Goal: Information Seeking & Learning: Learn about a topic

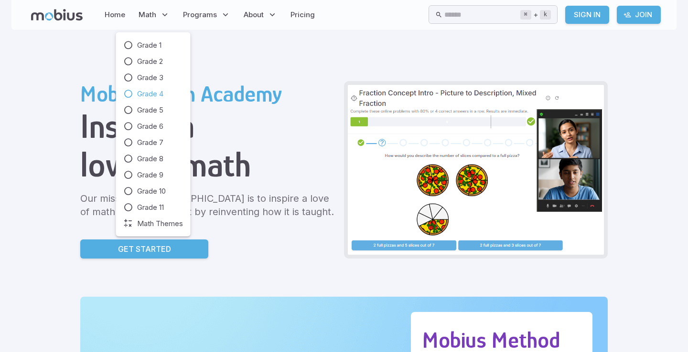
click at [141, 91] on span "Grade 4" at bounding box center [150, 94] width 26 height 11
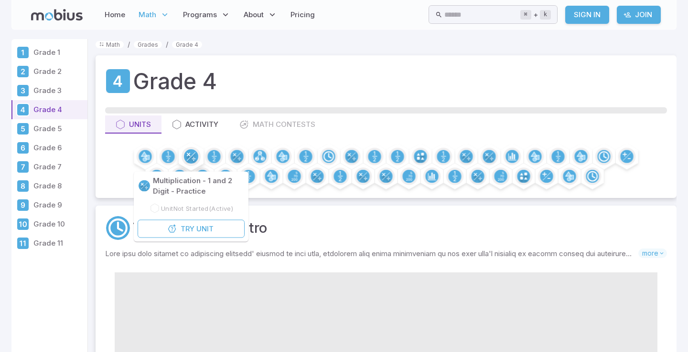
click at [187, 156] on icon at bounding box center [189, 155] width 4 height 4
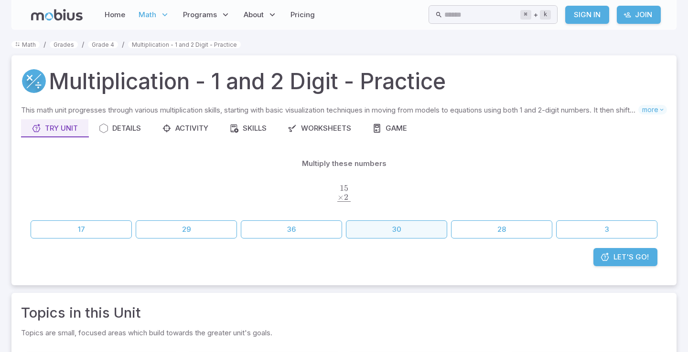
click at [370, 221] on button "30" at bounding box center [396, 230] width 101 height 18
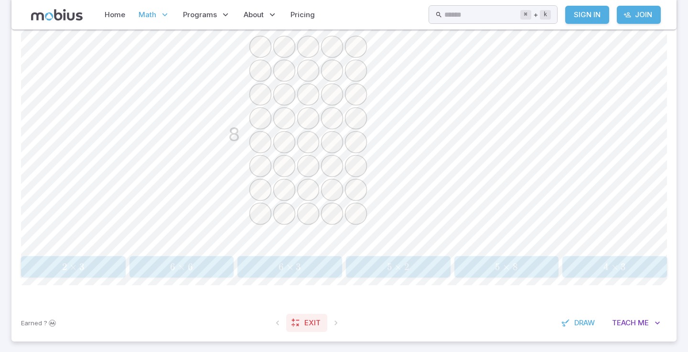
scroll to position [285, 0]
click at [500, 263] on div "5 × 8 5 \times 8 5 × 8" at bounding box center [506, 270] width 98 height 14
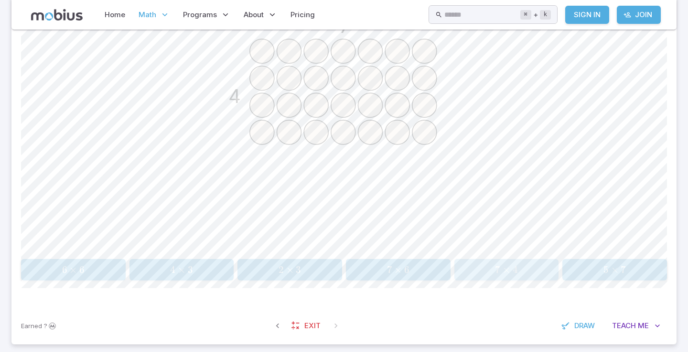
click at [478, 261] on button "7 × 4 7 \times 4 7 × 4" at bounding box center [506, 269] width 105 height 21
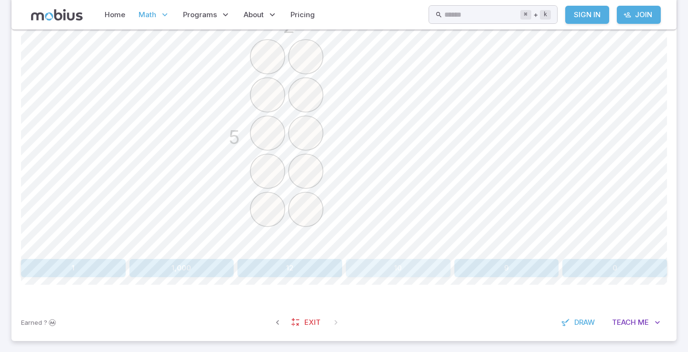
click at [366, 271] on button "10" at bounding box center [398, 268] width 105 height 18
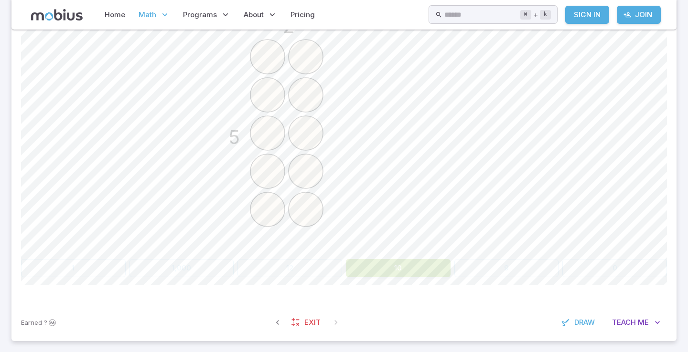
scroll to position [225, 0]
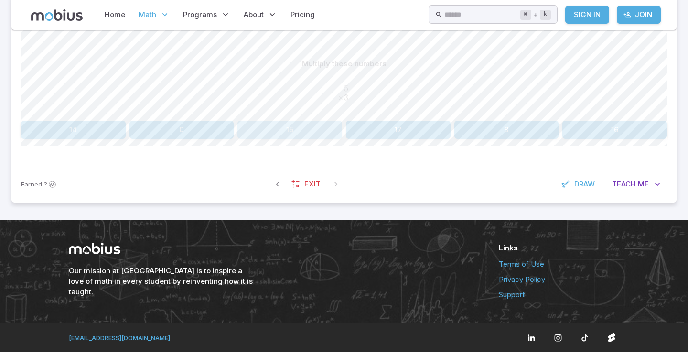
click at [271, 131] on button "15" at bounding box center [289, 130] width 105 height 18
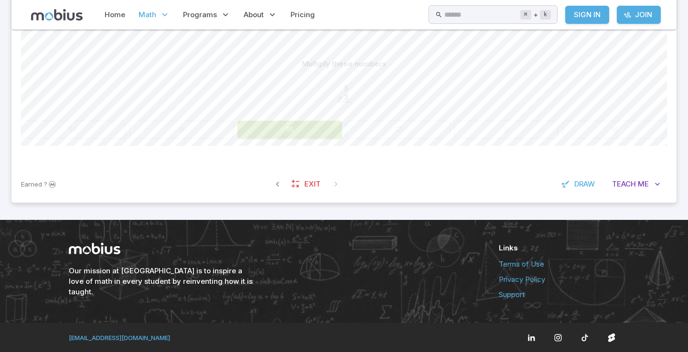
scroll to position [210, 0]
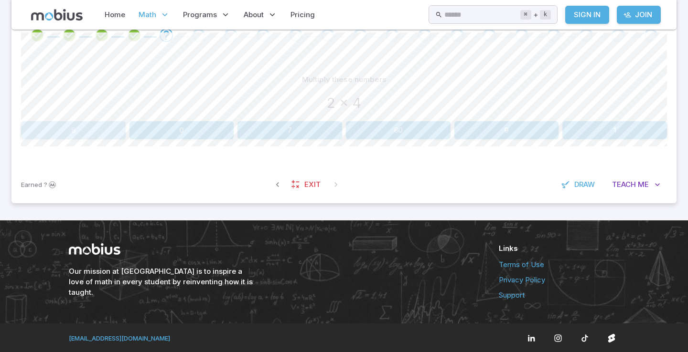
click at [41, 125] on button "8" at bounding box center [73, 130] width 105 height 18
click at [285, 124] on button "16" at bounding box center [289, 130] width 105 height 18
click at [591, 140] on div "Multiply these numbers 13 x 7 106 86 87 910 20 91 Canvas actions 100 % Exit zen…" at bounding box center [344, 109] width 646 height 115
click at [591, 135] on button "91" at bounding box center [614, 130] width 105 height 18
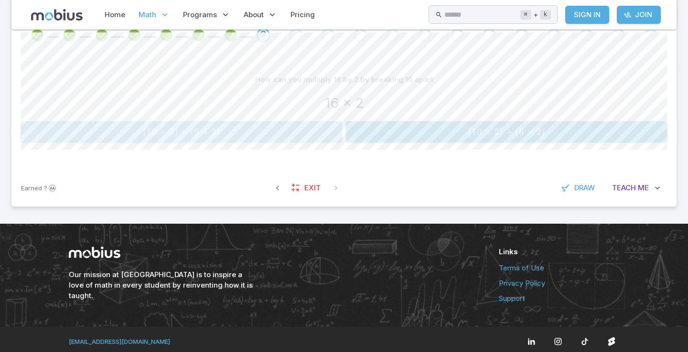
click at [294, 128] on span "( 10 + 2 ) × ( 6 + 2 )" at bounding box center [181, 132] width 315 height 12
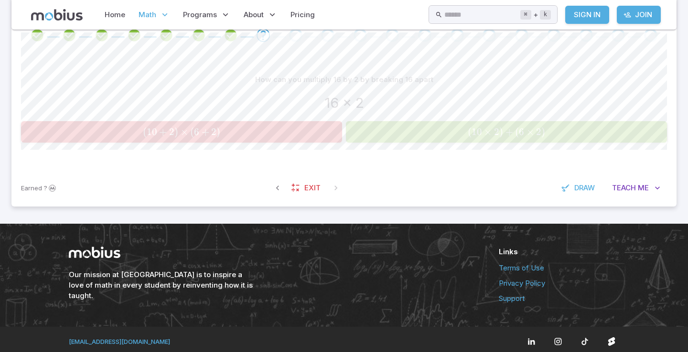
click at [364, 128] on span "( 10 × 2 ) + ( 6 × 2 )" at bounding box center [506, 132] width 315 height 12
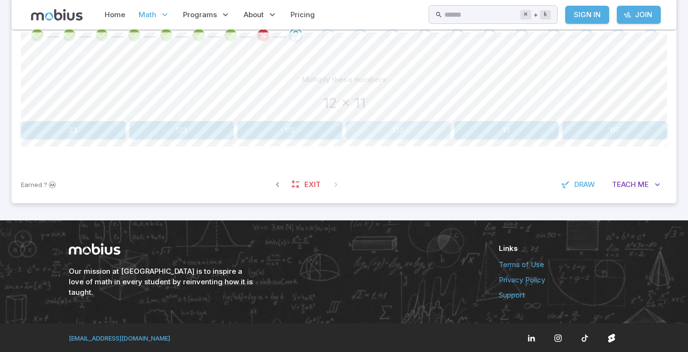
click at [368, 133] on button "132" at bounding box center [398, 130] width 105 height 18
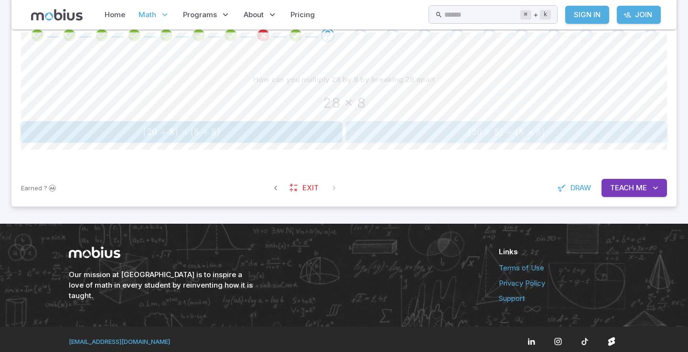
click at [360, 131] on span "( 20 × 8 ) + ( 8 × 8 )" at bounding box center [506, 132] width 315 height 12
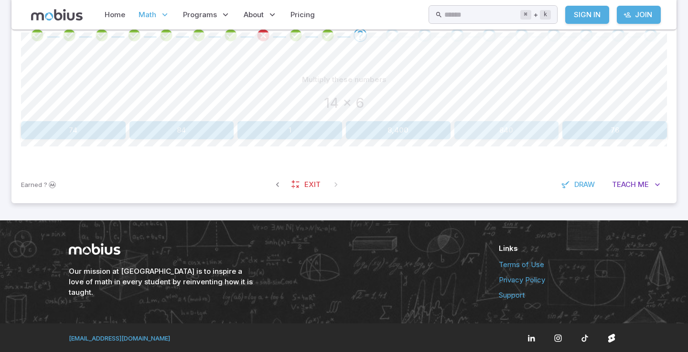
click at [479, 126] on button "840" at bounding box center [506, 130] width 105 height 18
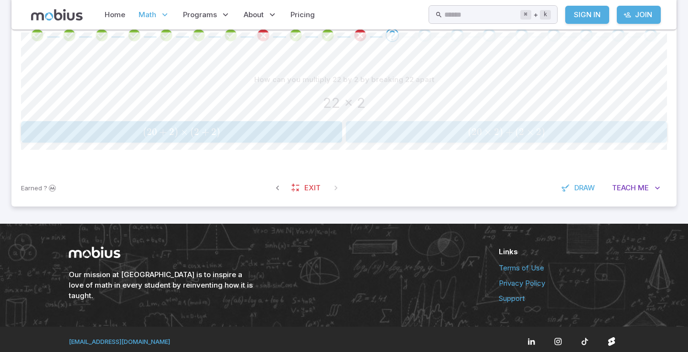
click at [373, 126] on span "( 20 × 2 ) + ( 2 × 2 )" at bounding box center [506, 132] width 315 height 12
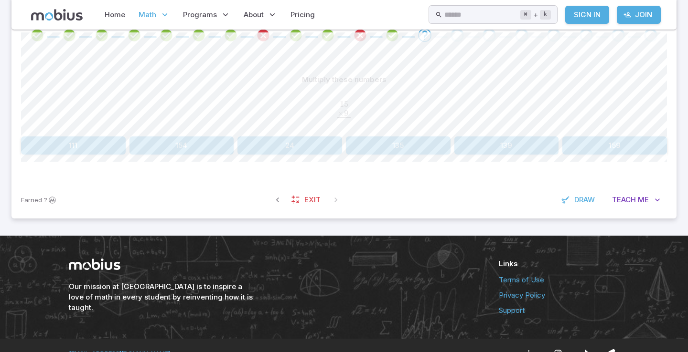
click at [378, 144] on button "135" at bounding box center [398, 146] width 105 height 18
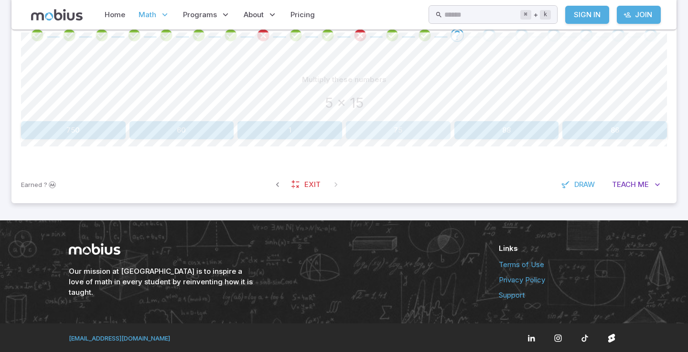
click at [400, 133] on button "75" at bounding box center [398, 130] width 105 height 18
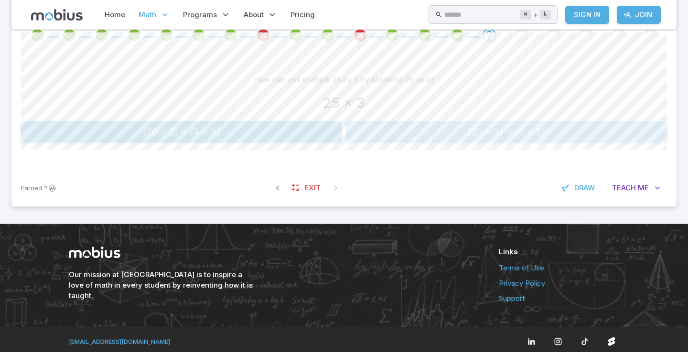
click at [375, 122] on button "( 20 × 3 ) × ( 5 × 3 ) (20 \times 3)\times (5 \times 3) ( 20 × 3 ) × ( 5 × 3 )" at bounding box center [506, 131] width 321 height 21
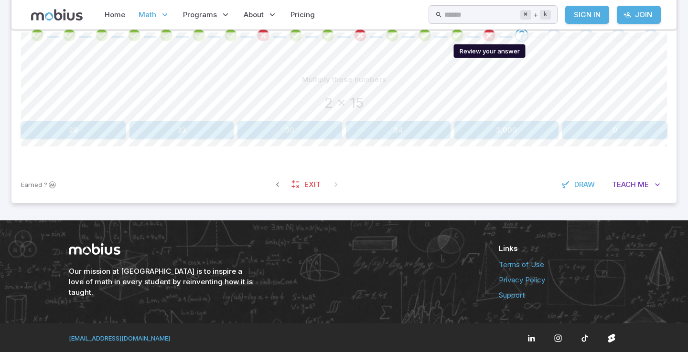
click at [487, 33] on icon "Review your answer" at bounding box center [489, 35] width 14 height 14
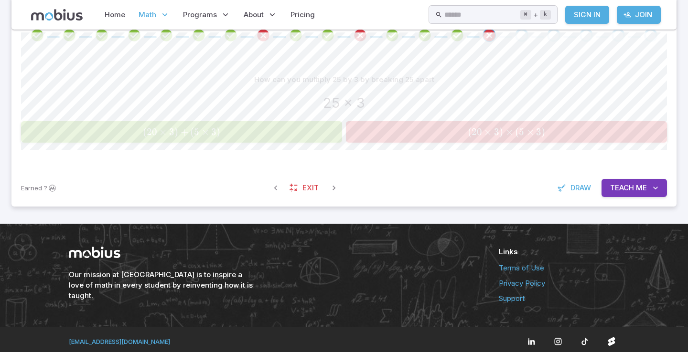
click at [329, 134] on span "( 20 × 3 ) + ( 5 × 3 )" at bounding box center [181, 132] width 315 height 12
click at [492, 32] on icon "Review your answer" at bounding box center [489, 35] width 14 height 14
drag, startPoint x: 516, startPoint y: 30, endPoint x: 525, endPoint y: 33, distance: 9.8
click at [525, 33] on div "Go to the next question" at bounding box center [521, 35] width 13 height 13
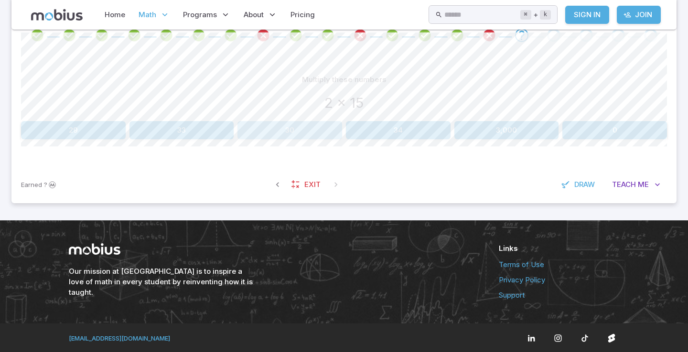
click at [300, 128] on button "30" at bounding box center [289, 130] width 105 height 18
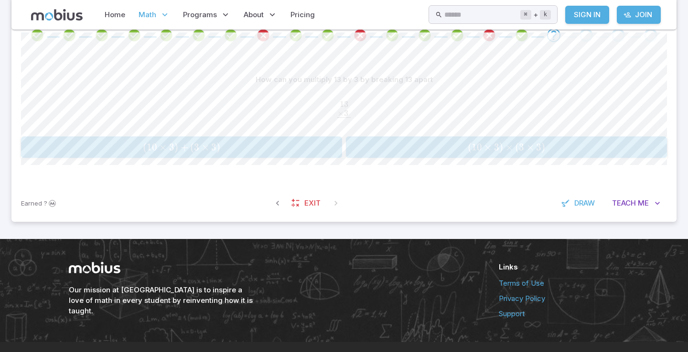
click at [305, 152] on span "( 10 × 3 ) + ( 3 × 3 )" at bounding box center [181, 147] width 315 height 12
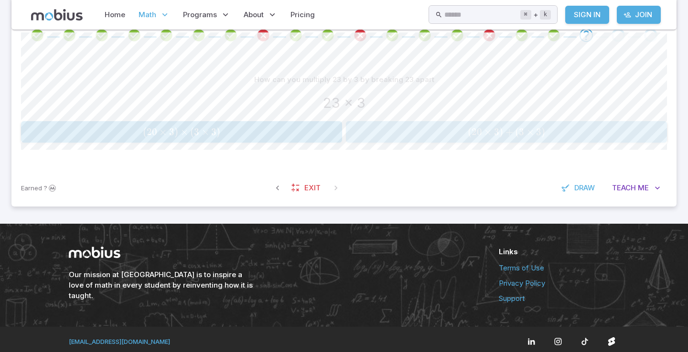
click at [363, 130] on span "( 20 × 3 ) + ( 3 × 3 )" at bounding box center [506, 132] width 315 height 12
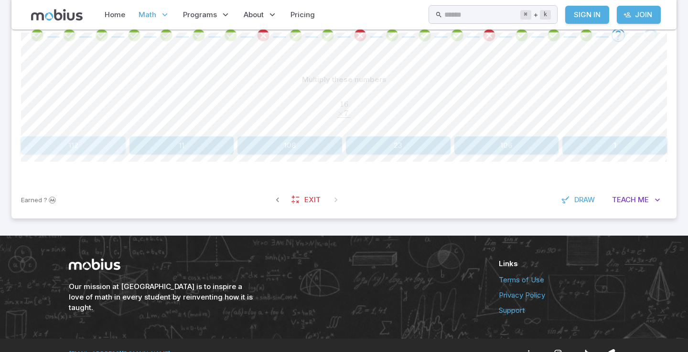
click at [74, 149] on button "112" at bounding box center [73, 146] width 105 height 18
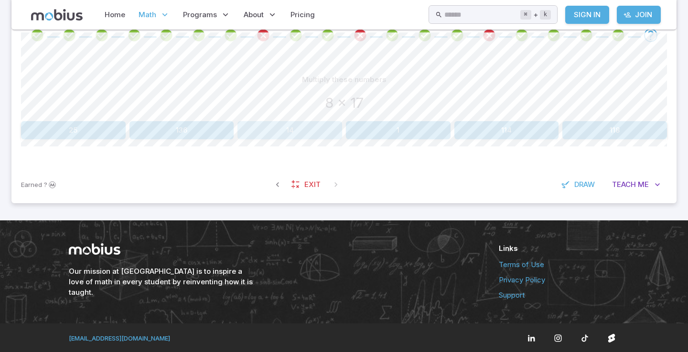
click at [287, 136] on button "14" at bounding box center [289, 130] width 105 height 18
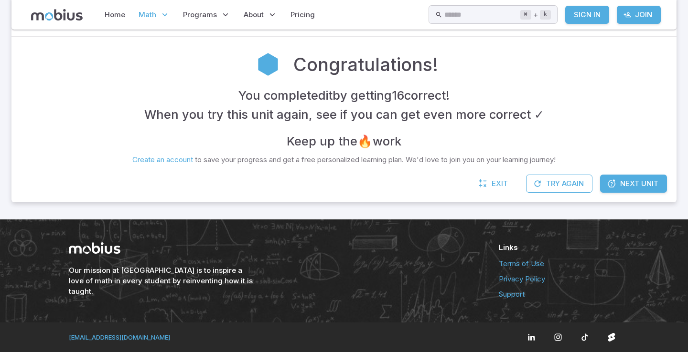
scroll to position [190, 0]
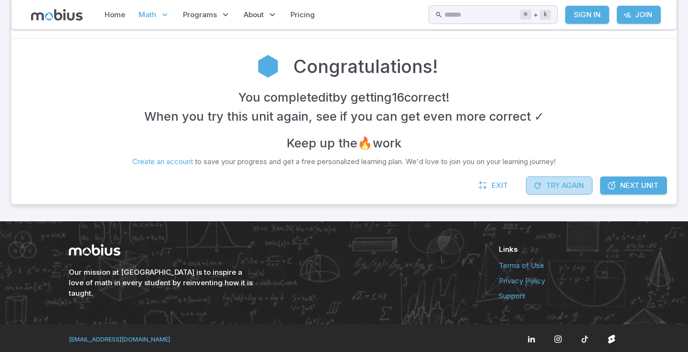
click at [568, 191] on button "Try Again" at bounding box center [559, 186] width 66 height 18
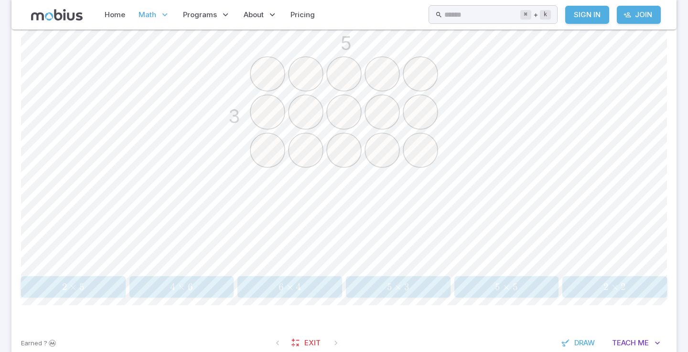
scroll to position [271, 0]
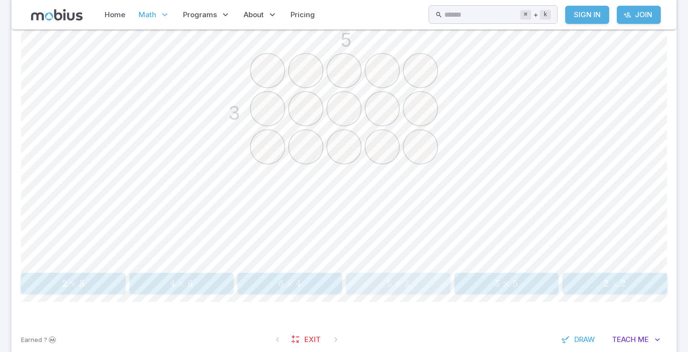
click at [400, 292] on button "5 × 3 5 \times 3 5 × 3" at bounding box center [398, 283] width 105 height 21
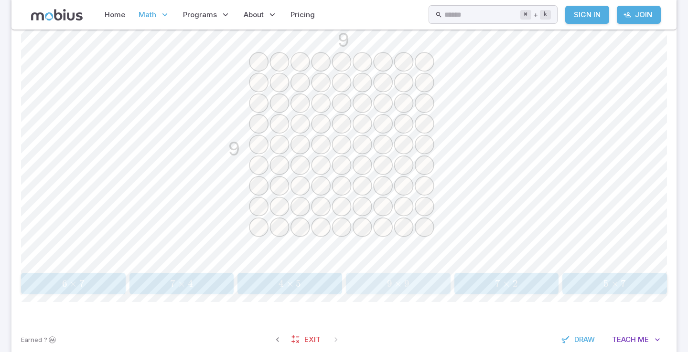
click at [394, 284] on span "9 ×" at bounding box center [395, 284] width 17 height 12
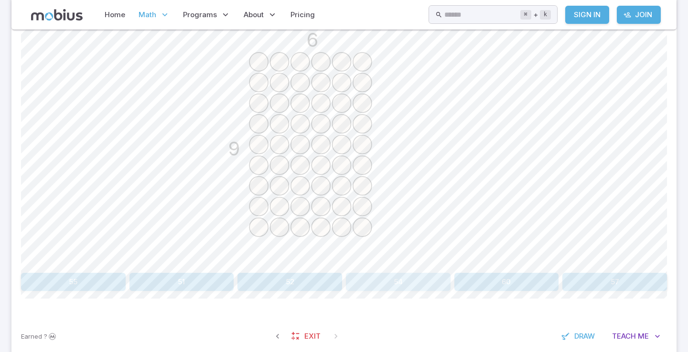
click at [387, 279] on button "54" at bounding box center [398, 282] width 105 height 18
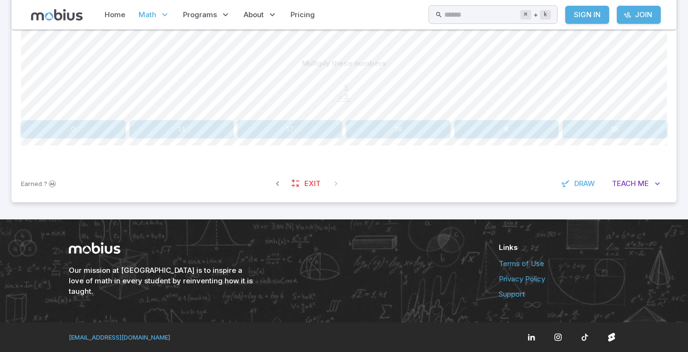
scroll to position [225, 0]
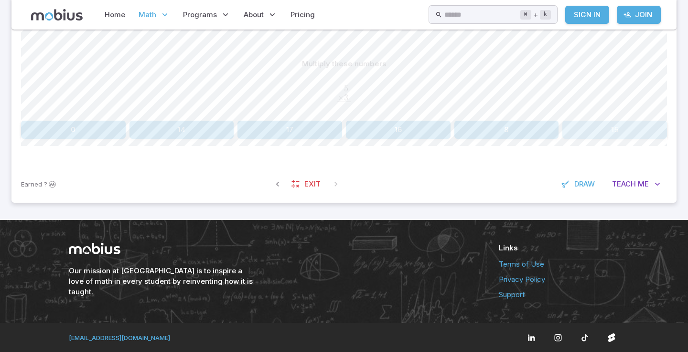
click at [597, 128] on button "15" at bounding box center [614, 130] width 105 height 18
click at [316, 137] on button "21" at bounding box center [289, 130] width 105 height 18
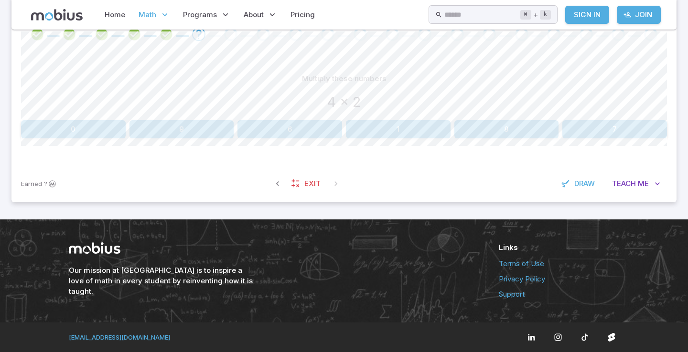
scroll to position [210, 0]
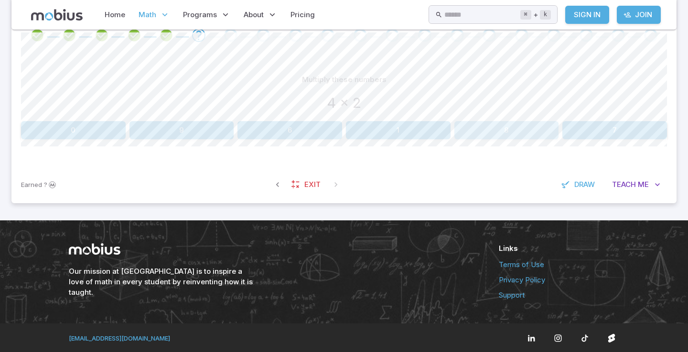
click at [477, 126] on button "8" at bounding box center [506, 130] width 105 height 18
click at [424, 135] on button "100" at bounding box center [398, 130] width 105 height 18
click at [409, 138] on button "84" at bounding box center [398, 130] width 105 height 18
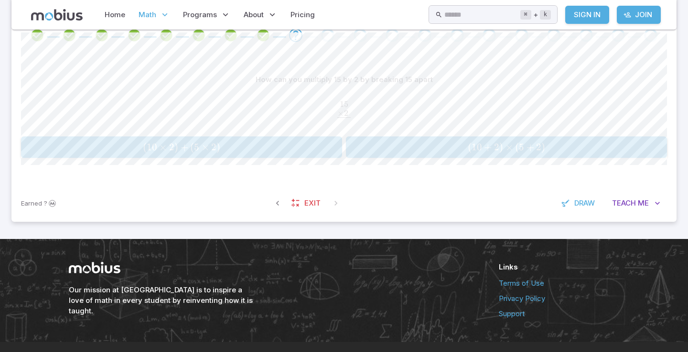
click at [128, 150] on span "( 10 × 2 ) + ( 5 × 2 )" at bounding box center [181, 147] width 315 height 12
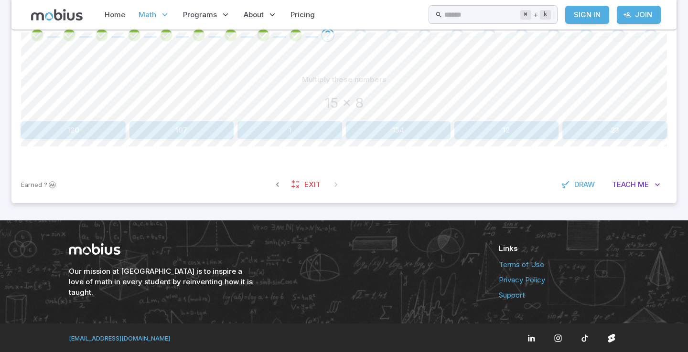
click at [112, 132] on button "120" at bounding box center [73, 130] width 105 height 18
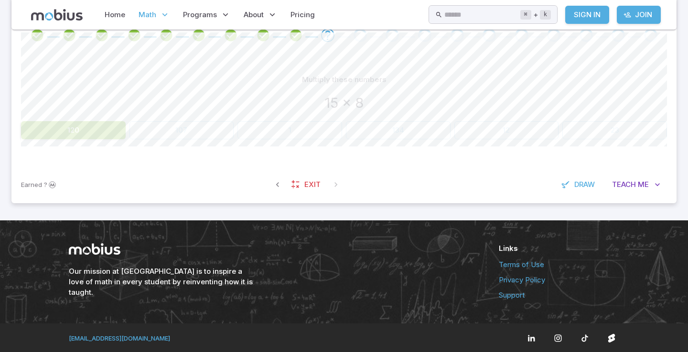
click at [126, 142] on div "Multiply these numbers 15 x 8 120 107 1 134 12 23 Canvas actions 100 % Exit [DE…" at bounding box center [344, 109] width 646 height 115
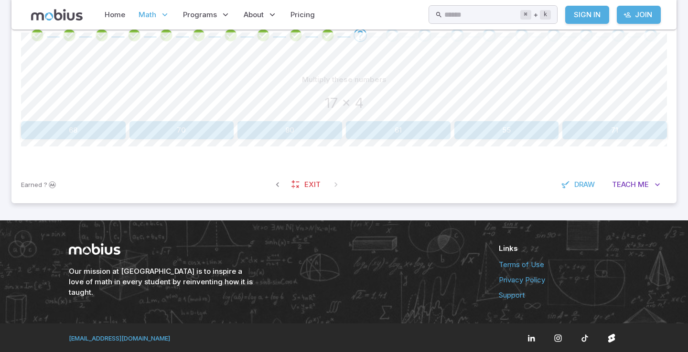
click at [86, 130] on button "68" at bounding box center [73, 130] width 105 height 18
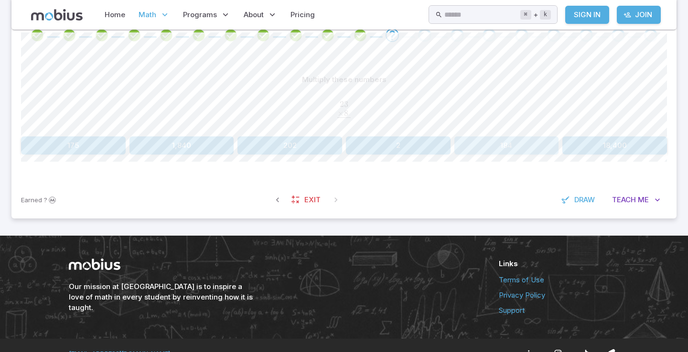
click at [480, 147] on button "184" at bounding box center [506, 146] width 105 height 18
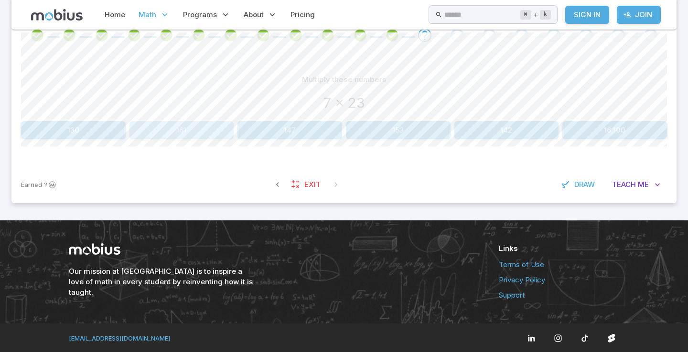
click at [199, 132] on button "161" at bounding box center [181, 130] width 105 height 18
click at [592, 126] on button "1,000" at bounding box center [604, 130] width 126 height 18
click at [200, 136] on button "108" at bounding box center [181, 130] width 105 height 18
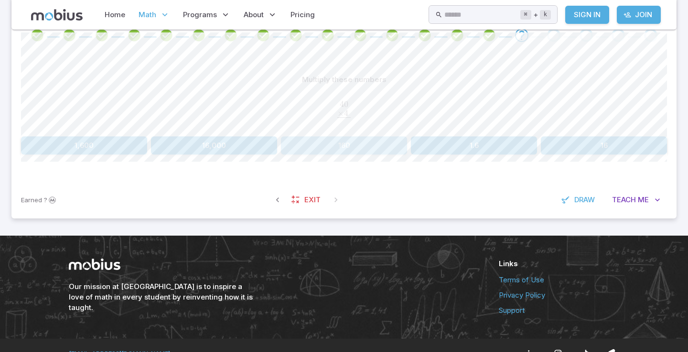
click at [361, 144] on button "160" at bounding box center [344, 146] width 126 height 18
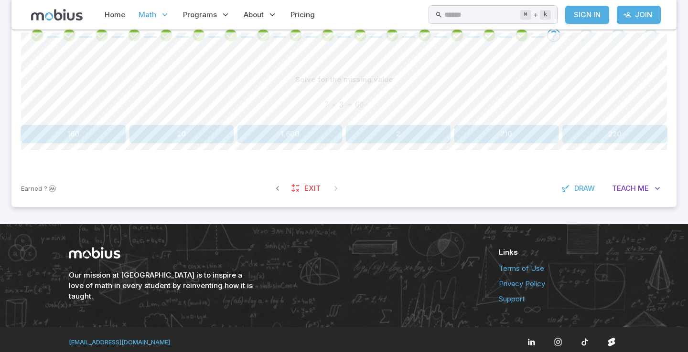
click at [184, 140] on button "20" at bounding box center [181, 134] width 105 height 18
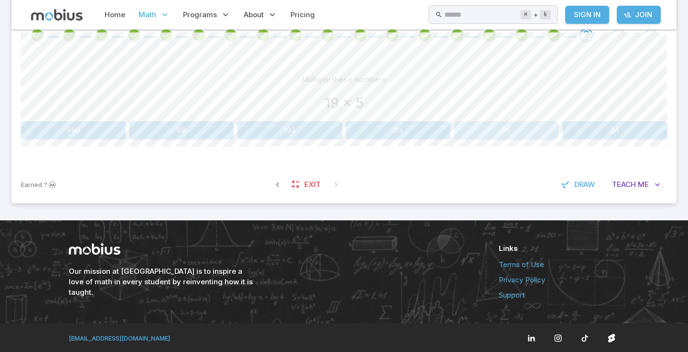
click at [486, 127] on button "95" at bounding box center [506, 130] width 105 height 18
click at [594, 133] on button "12,000" at bounding box center [604, 130] width 126 height 18
click at [84, 130] on button "40" at bounding box center [73, 130] width 105 height 18
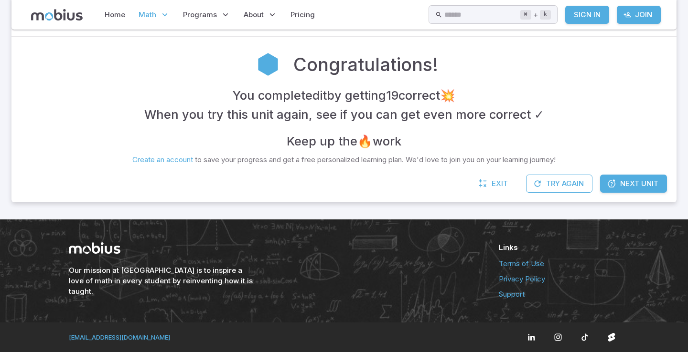
scroll to position [190, 0]
